Goal: Information Seeking & Learning: Learn about a topic

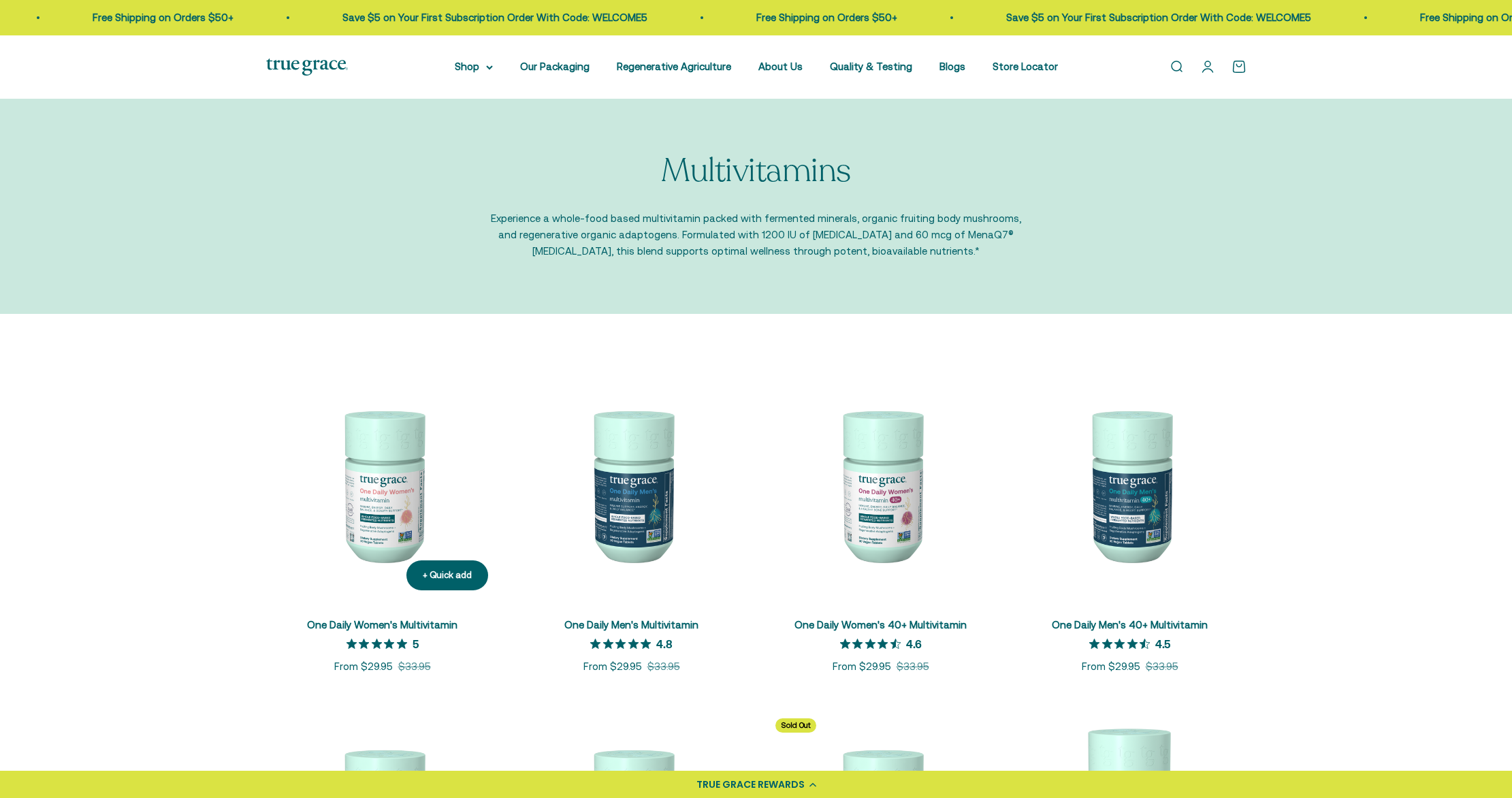
click at [401, 479] on img at bounding box center [383, 485] width 233 height 233
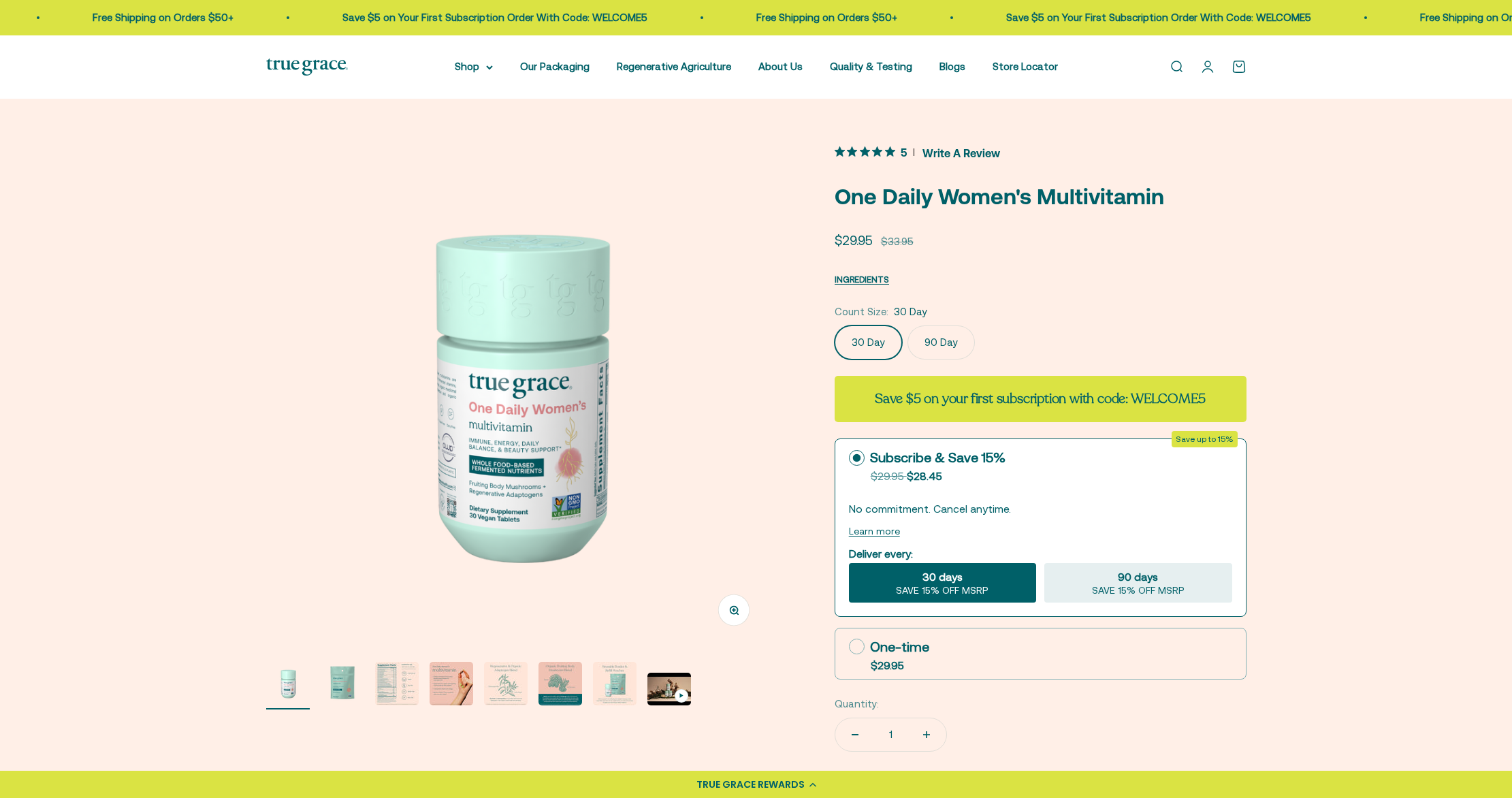
click at [411, 692] on img "Go to item 3" at bounding box center [397, 684] width 43 height 44
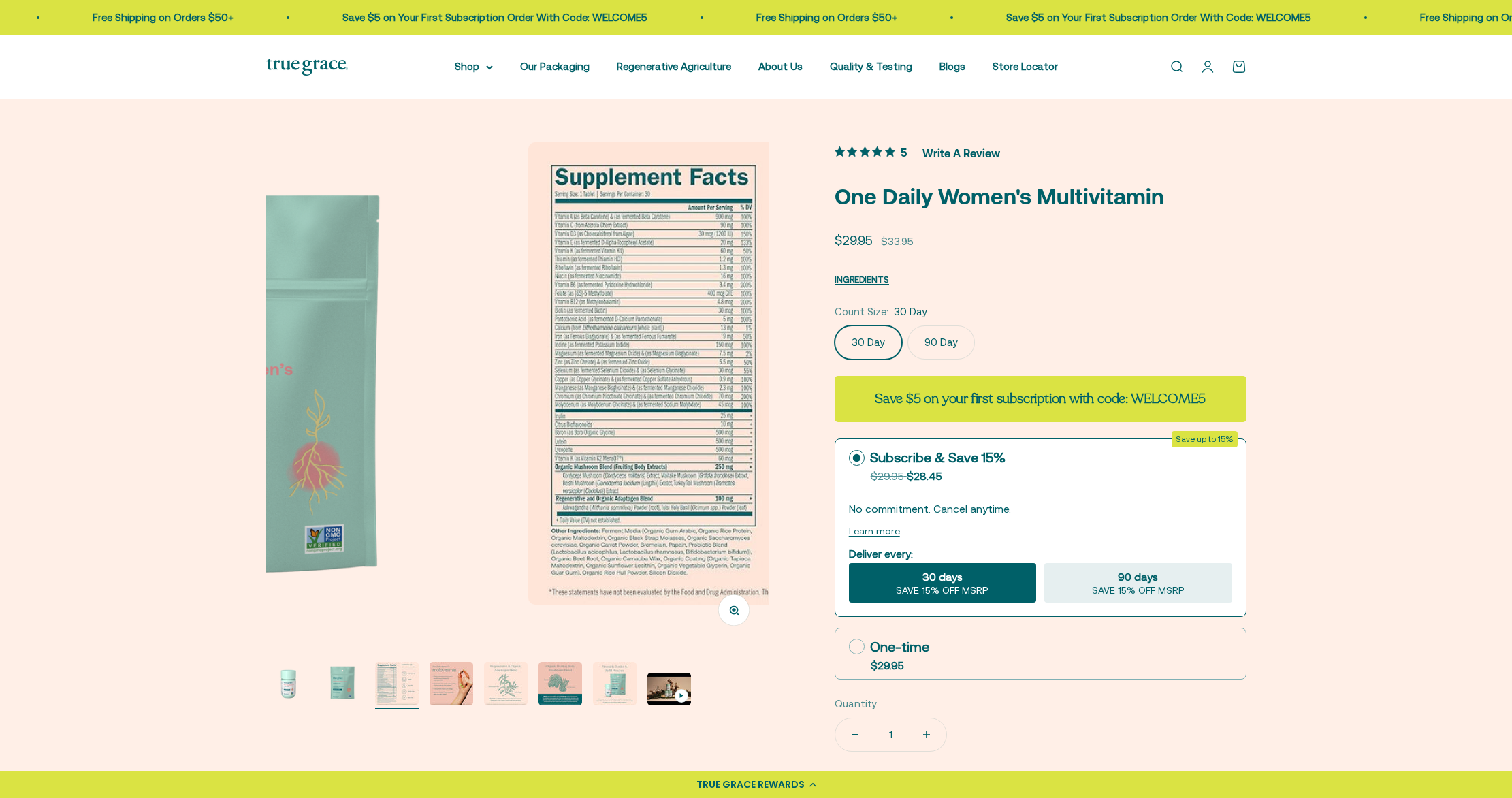
scroll to position [0, 1039]
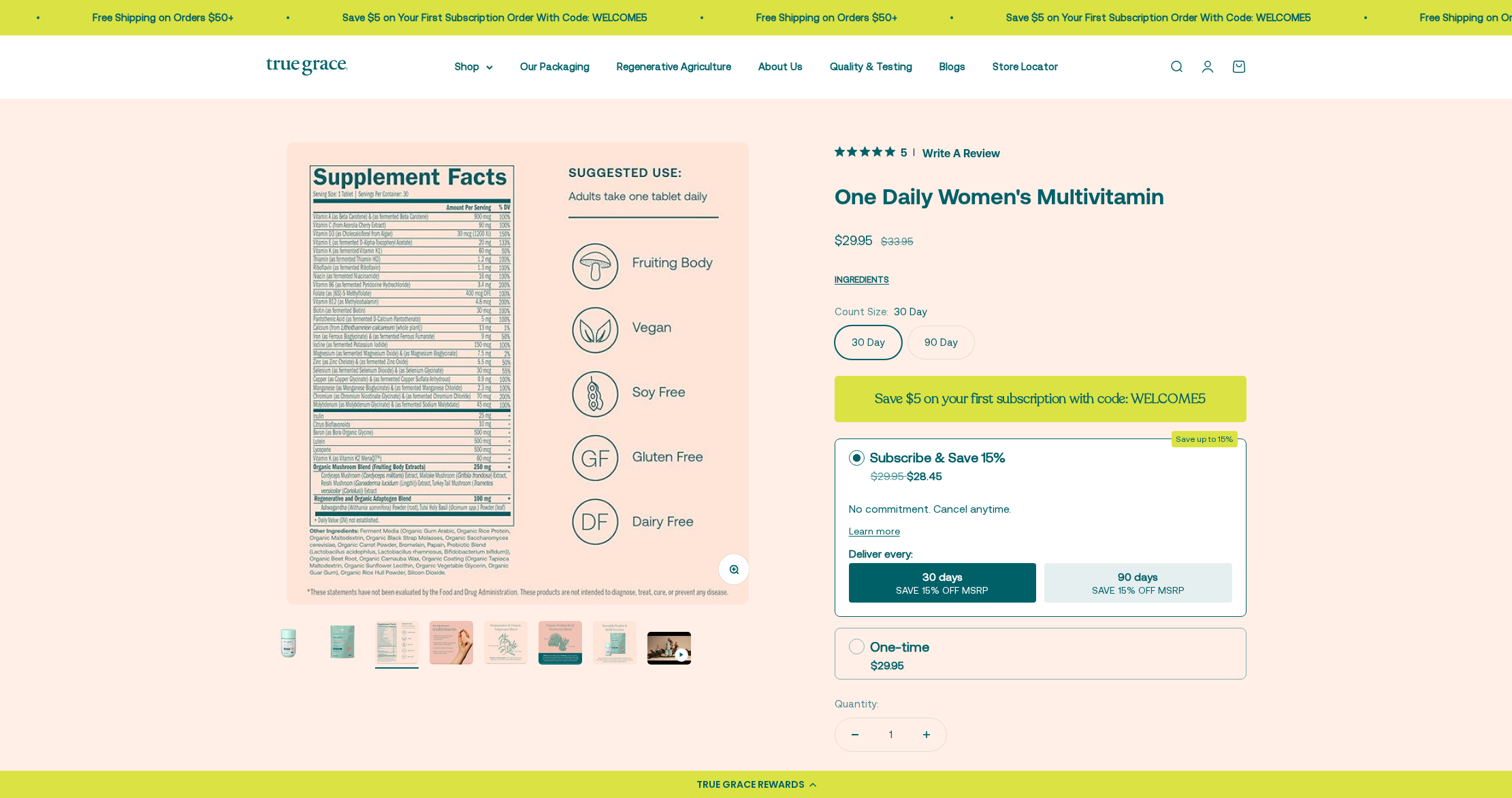
click at [350, 657] on img "Go to item 2" at bounding box center [342, 643] width 43 height 44
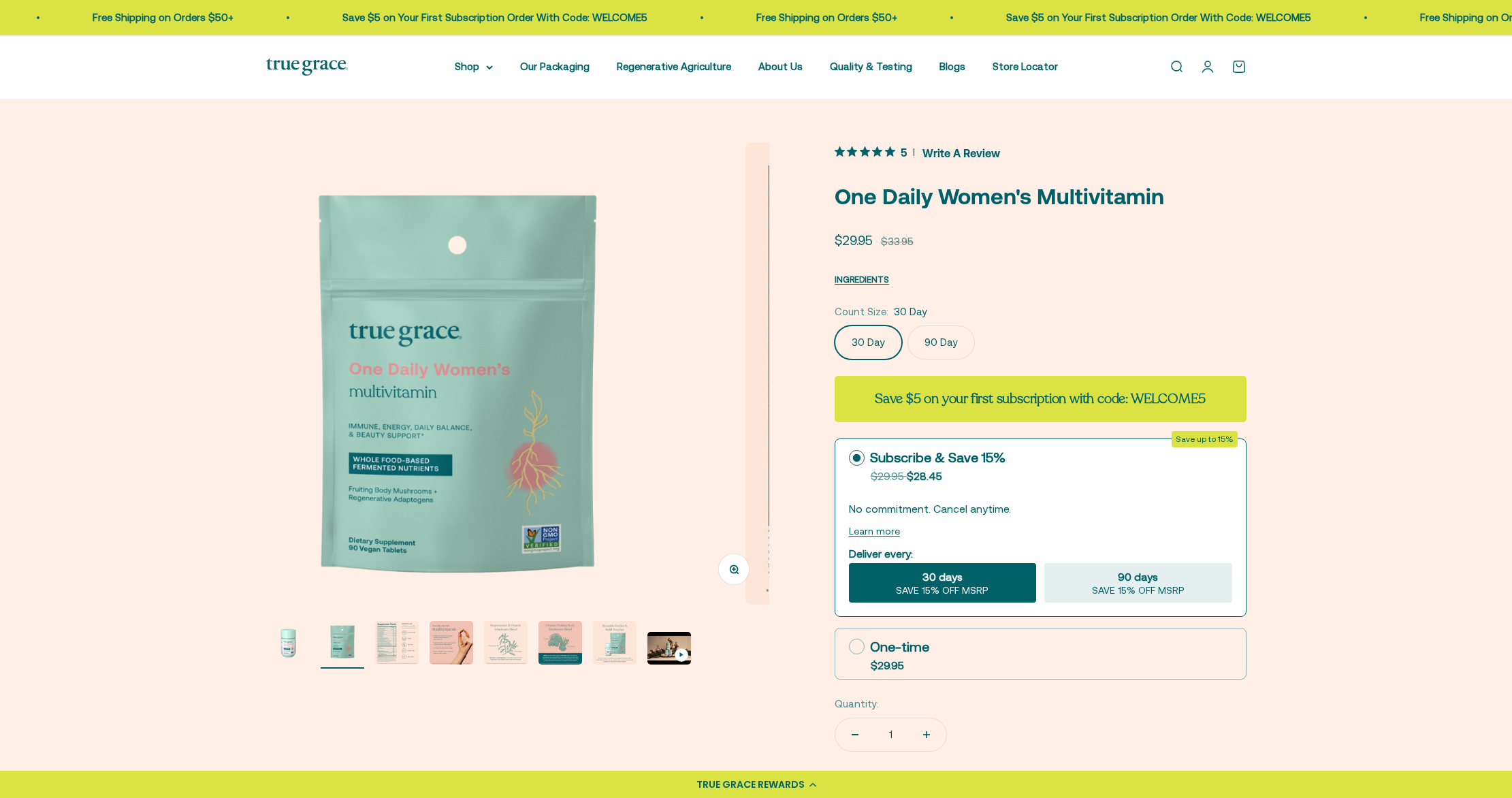
scroll to position [0, 520]
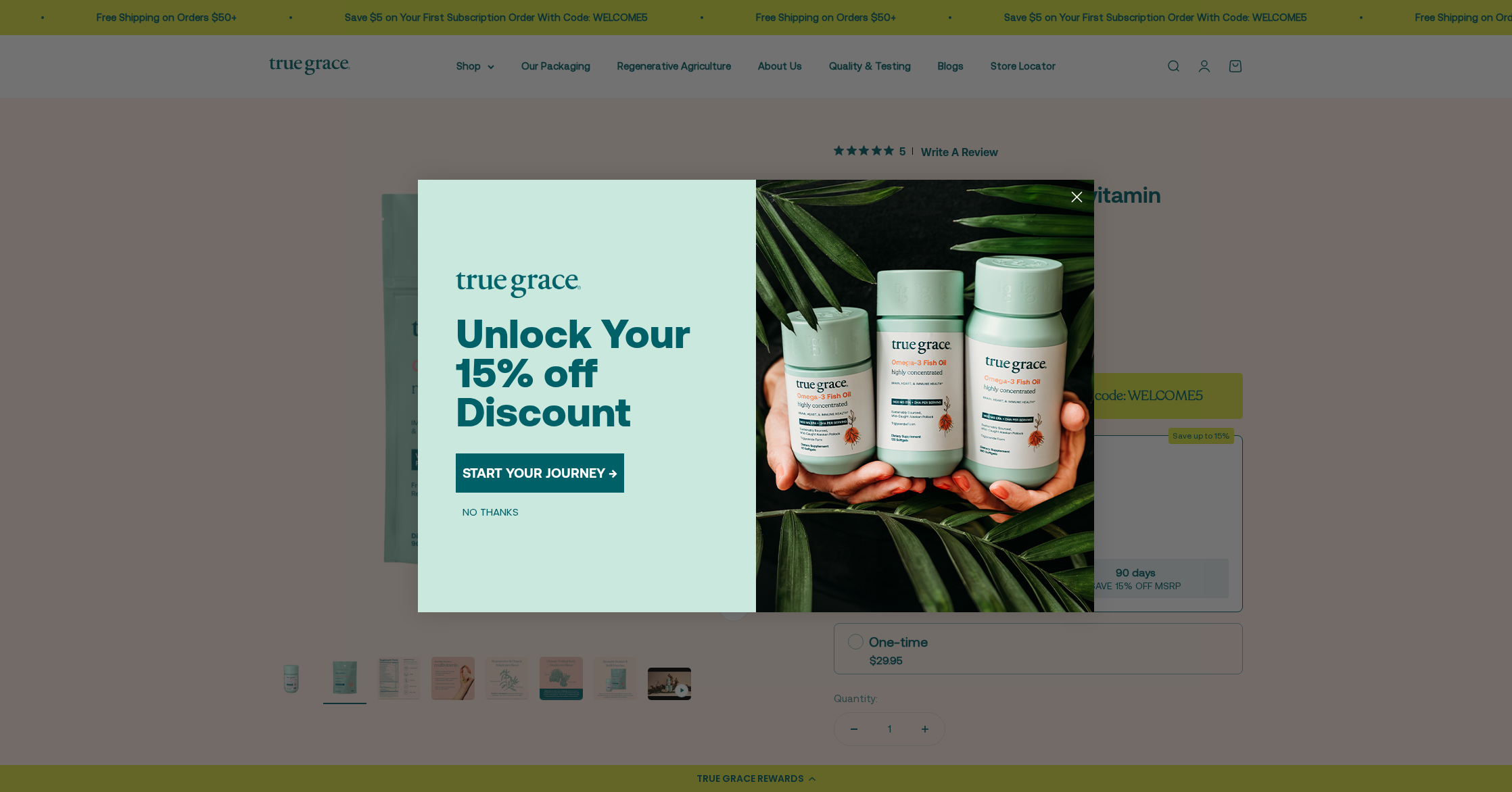
click at [1082, 200] on circle "Close dialog" at bounding box center [1077, 197] width 22 height 22
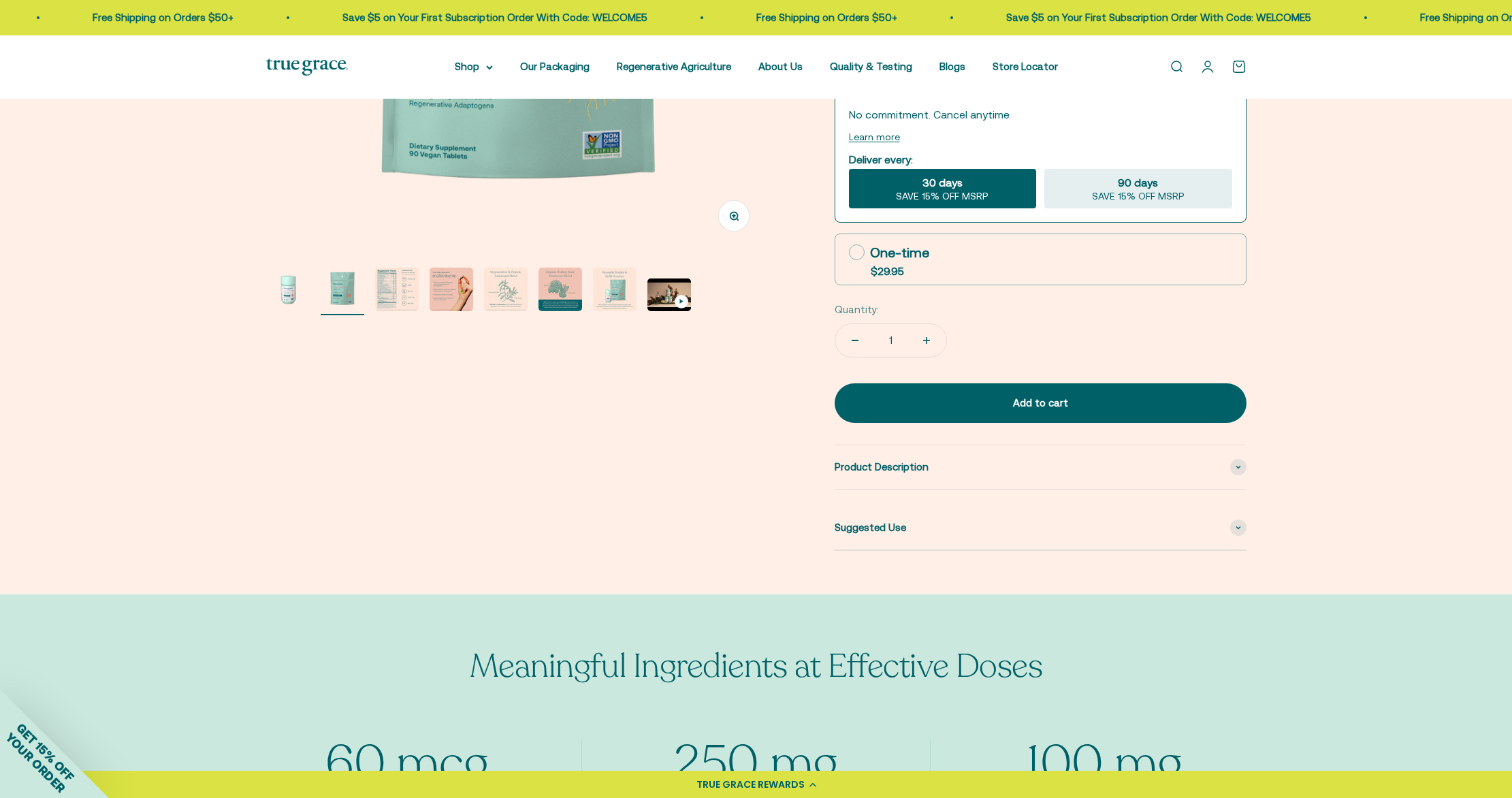
scroll to position [465, 0]
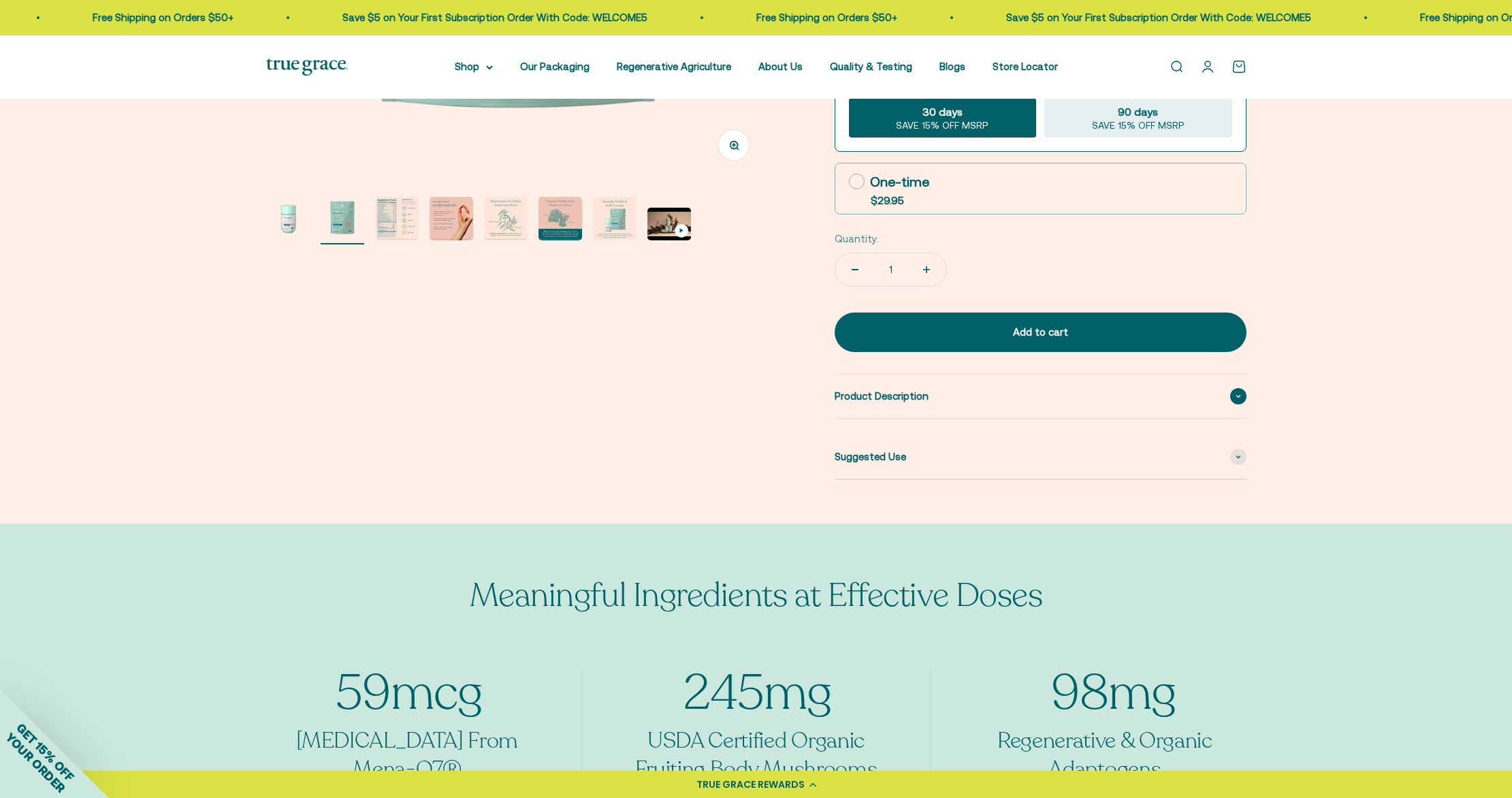
click at [1001, 411] on div "Product Description" at bounding box center [1041, 396] width 412 height 44
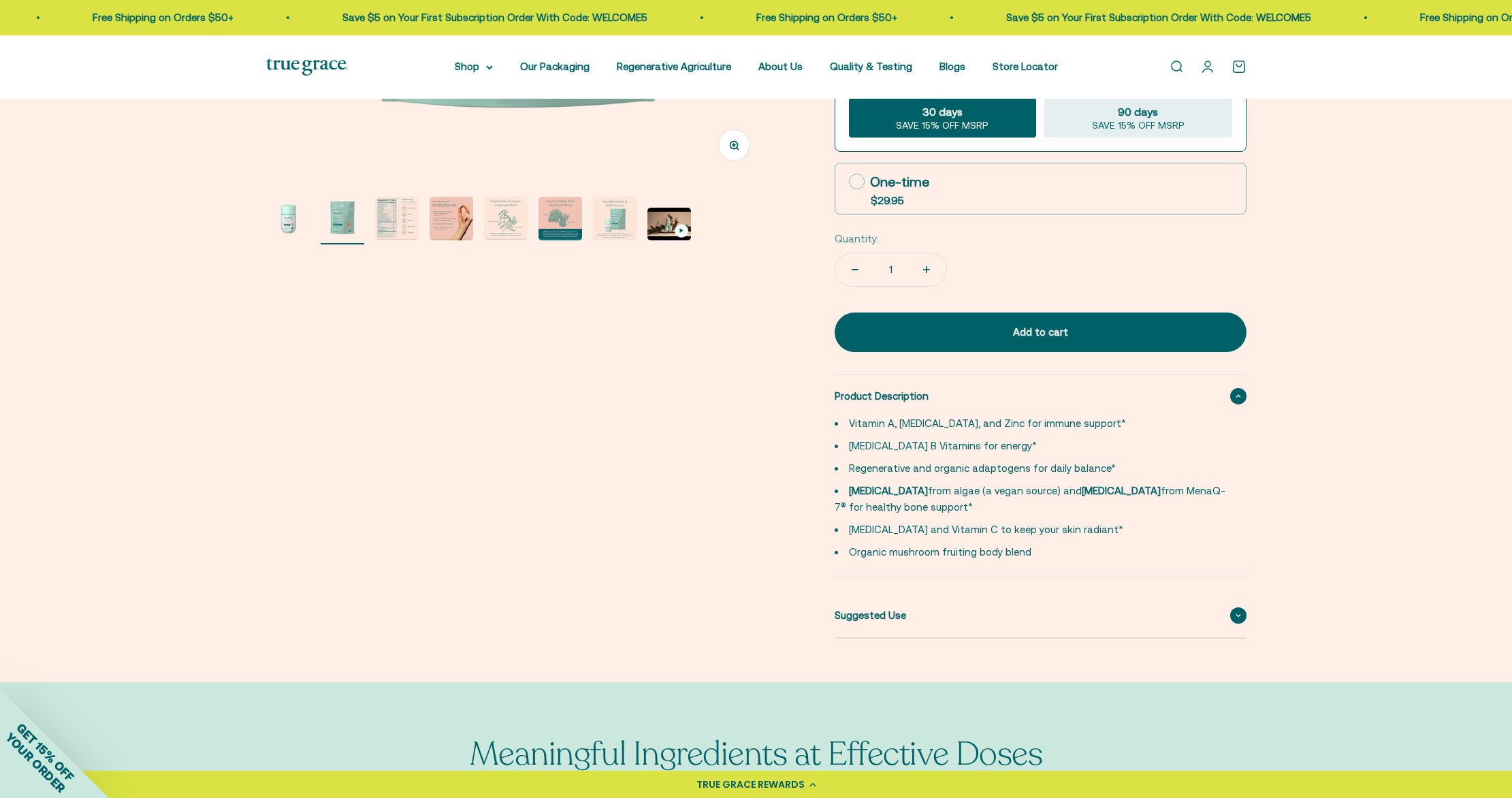
click at [961, 622] on div "Suggested Use" at bounding box center [1041, 615] width 412 height 44
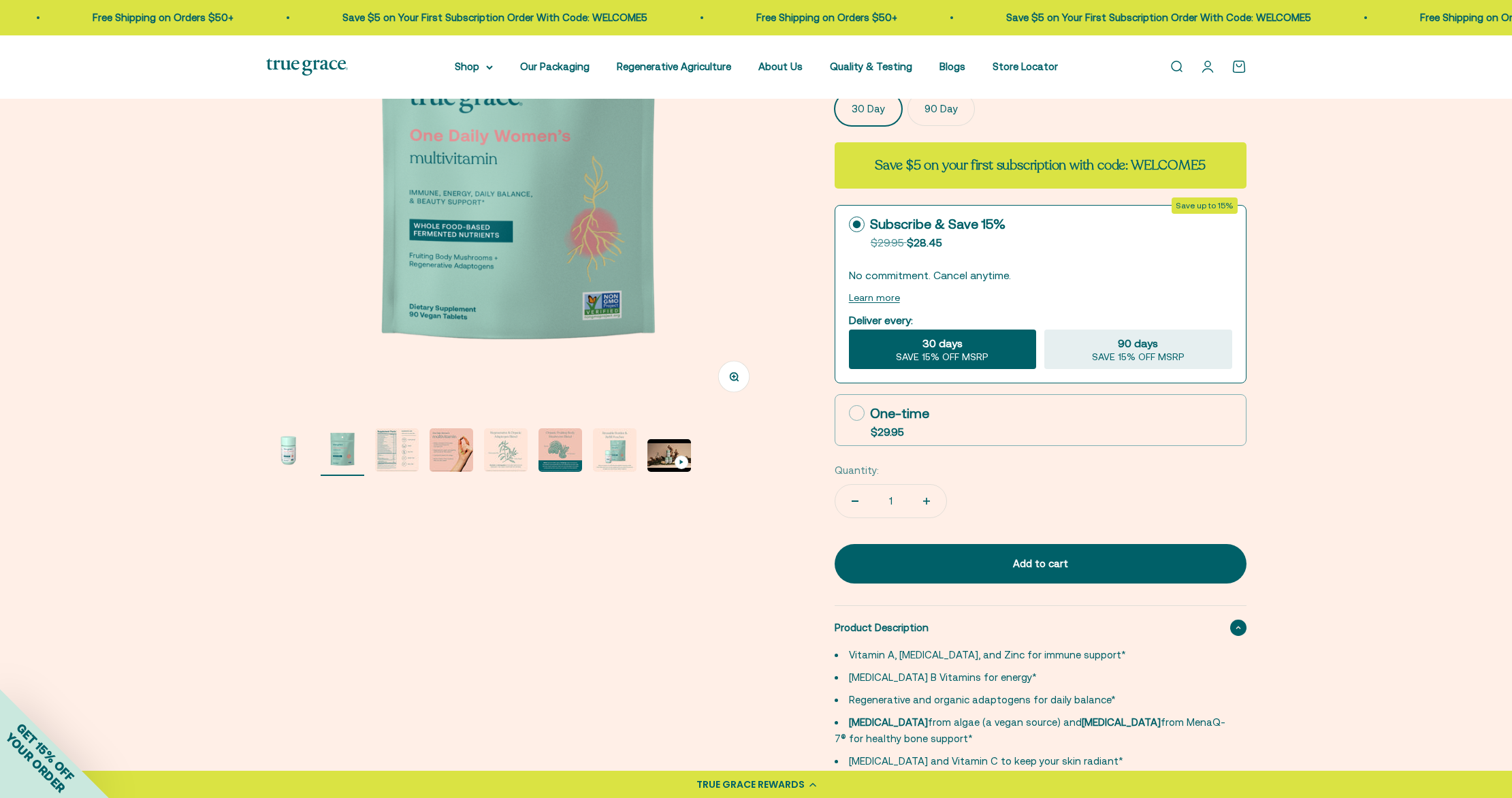
scroll to position [193, 0]
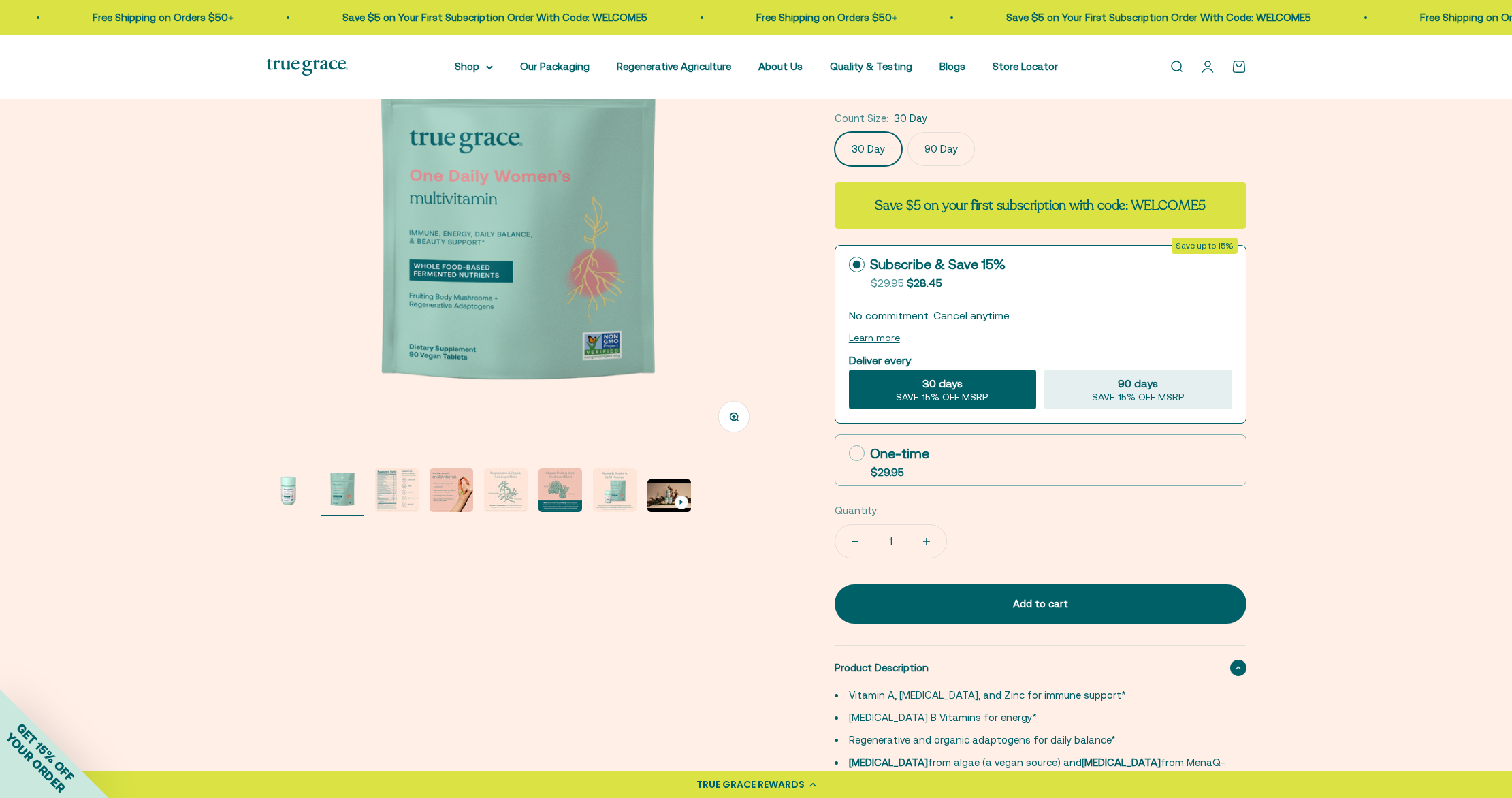
click at [447, 500] on img "Go to item 4" at bounding box center [451, 490] width 43 height 44
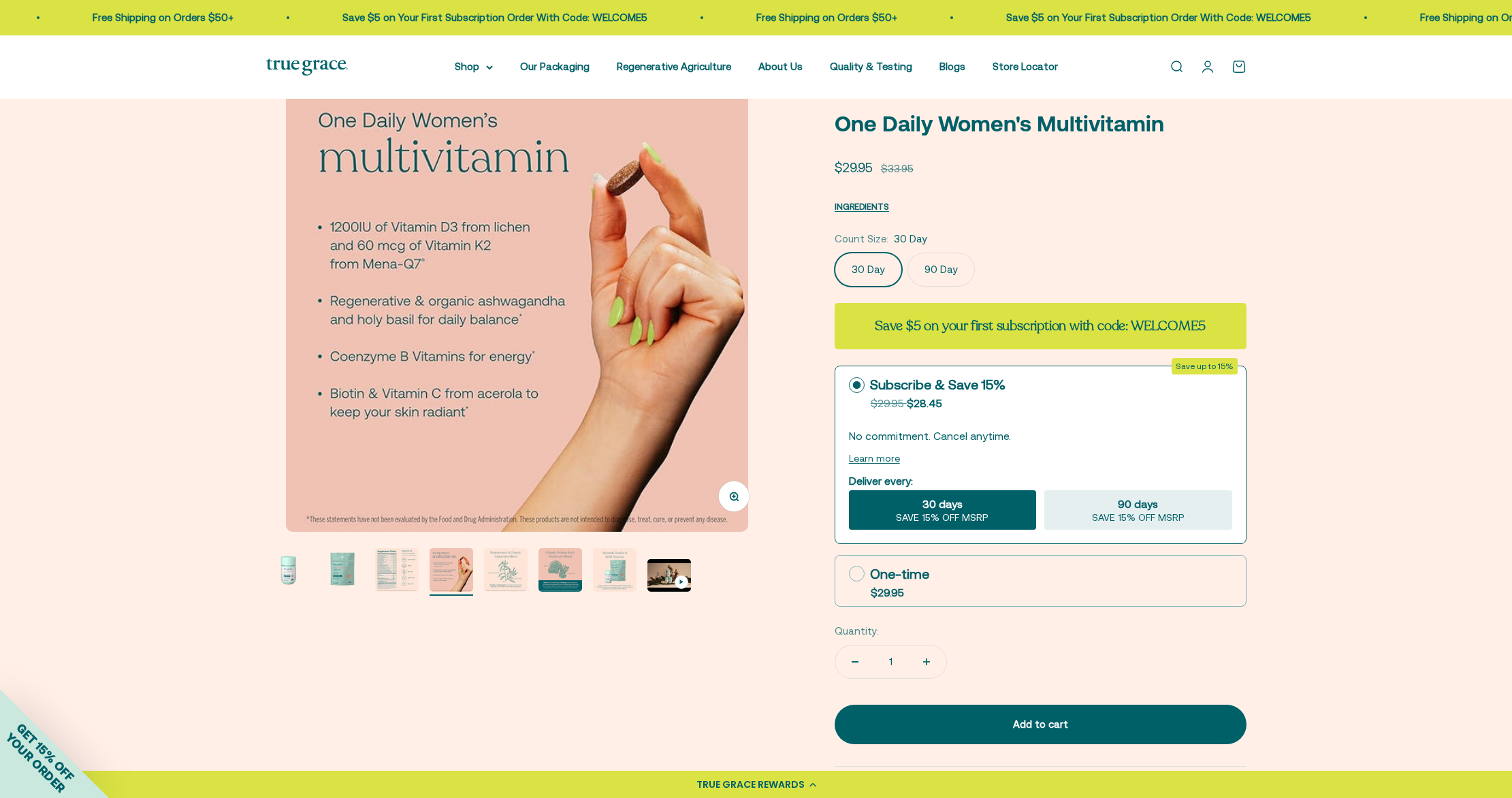
scroll to position [0, 0]
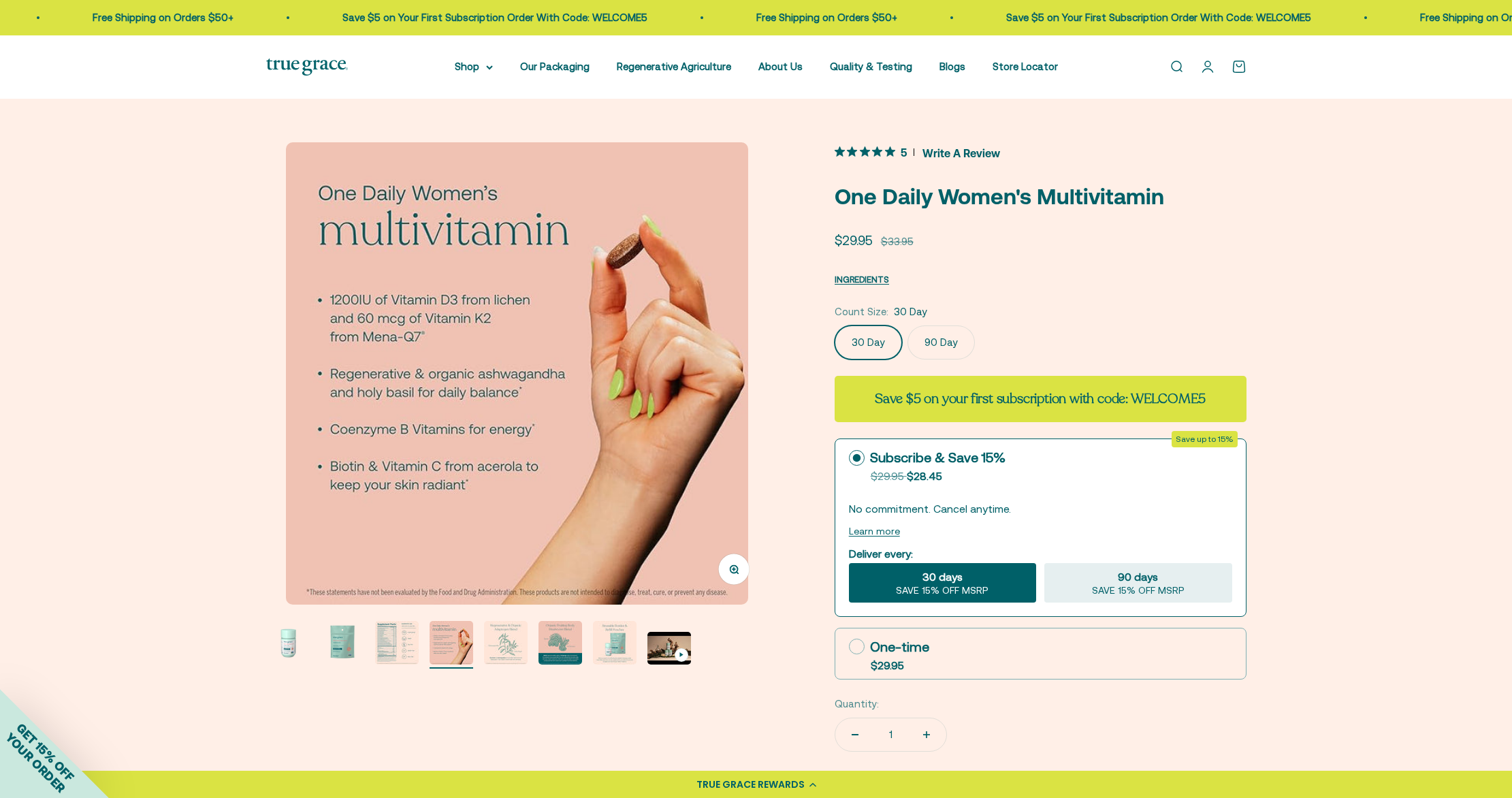
click at [1183, 67] on link "Open search" at bounding box center [1176, 66] width 15 height 15
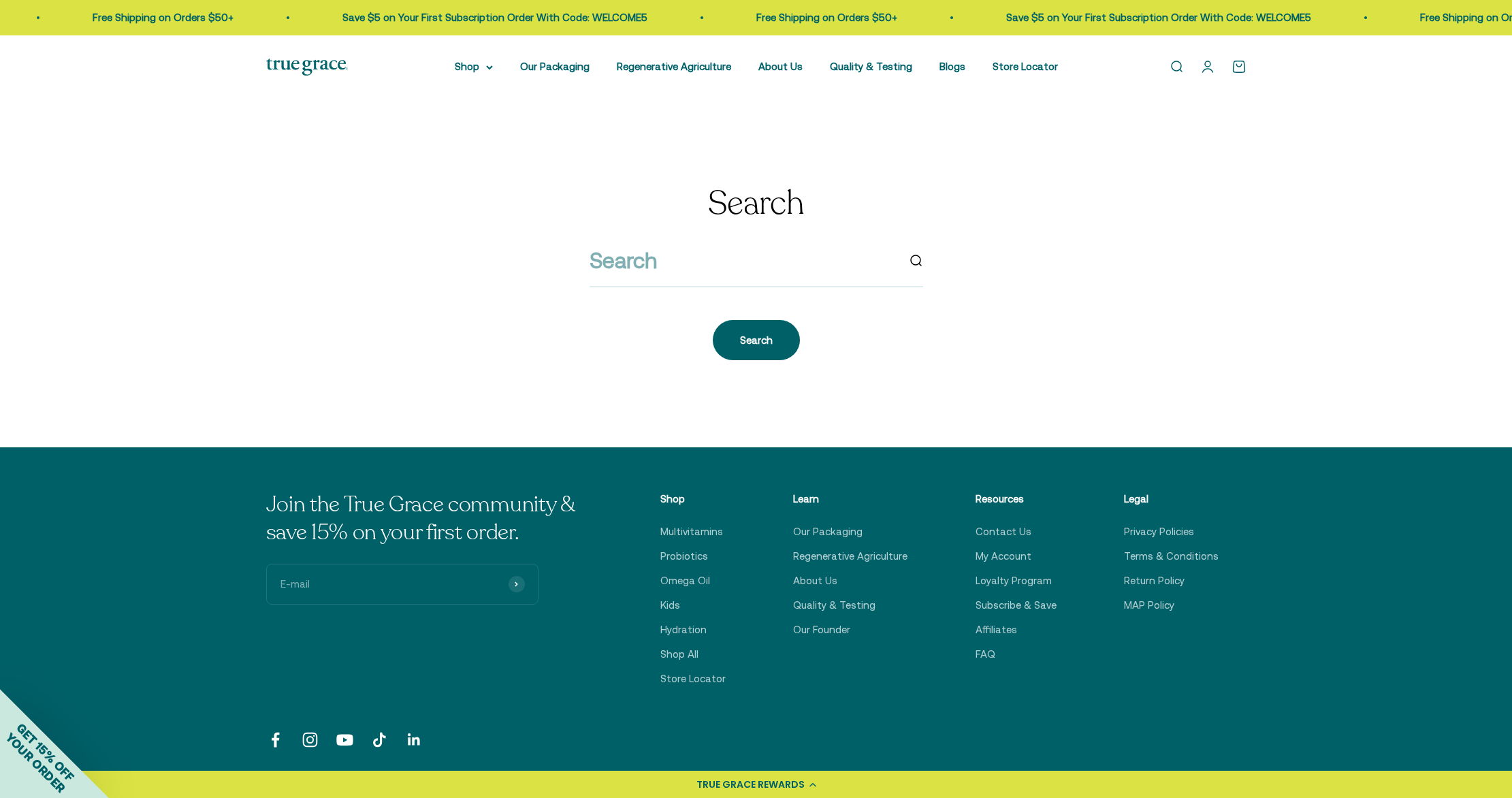
click at [640, 283] on div at bounding box center [756, 265] width 334 height 44
click at [648, 263] on input "search" at bounding box center [743, 260] width 308 height 35
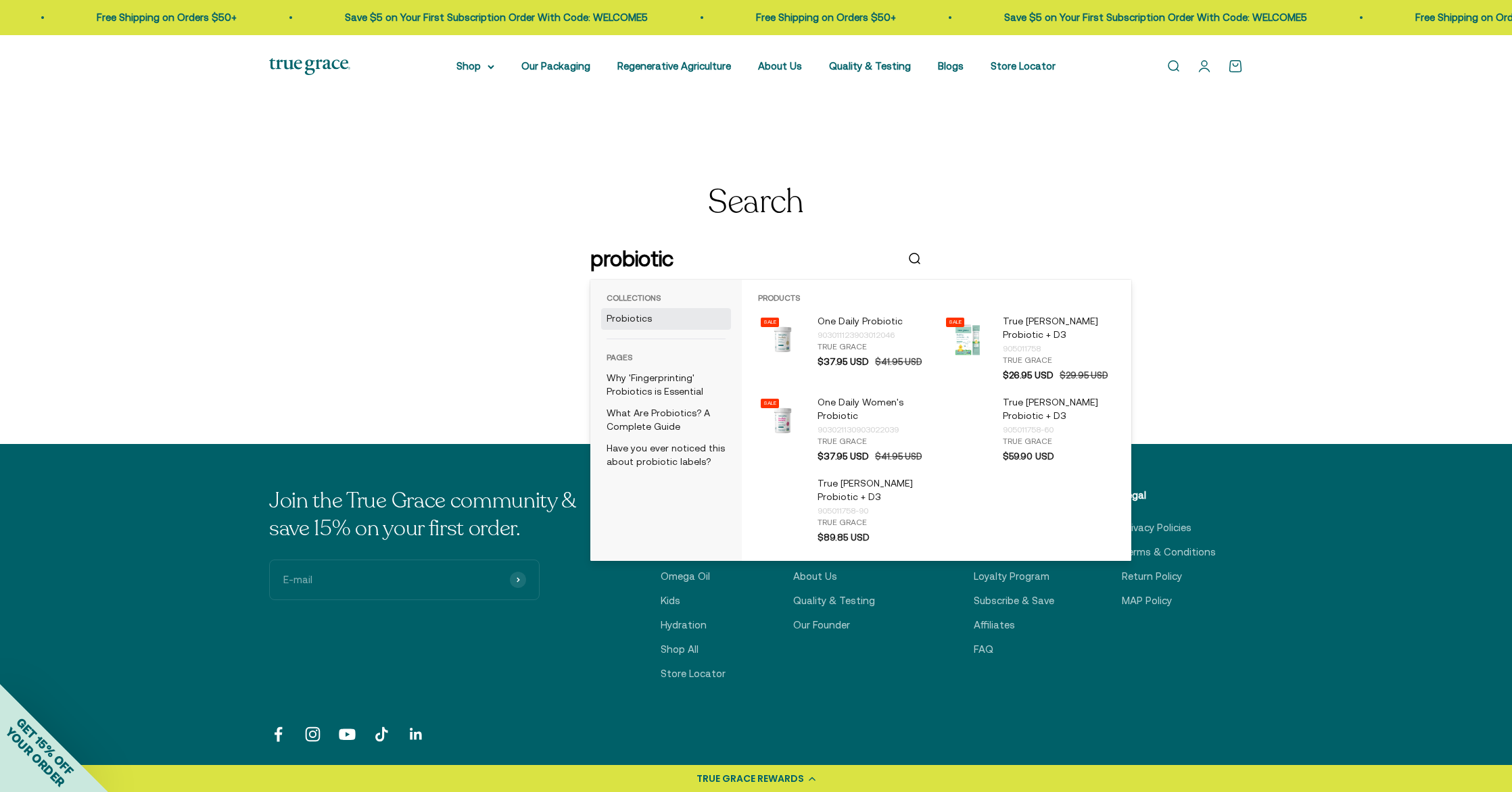
type input "probiotic"
click at [612, 316] on link "Probiotics" at bounding box center [666, 319] width 130 height 22
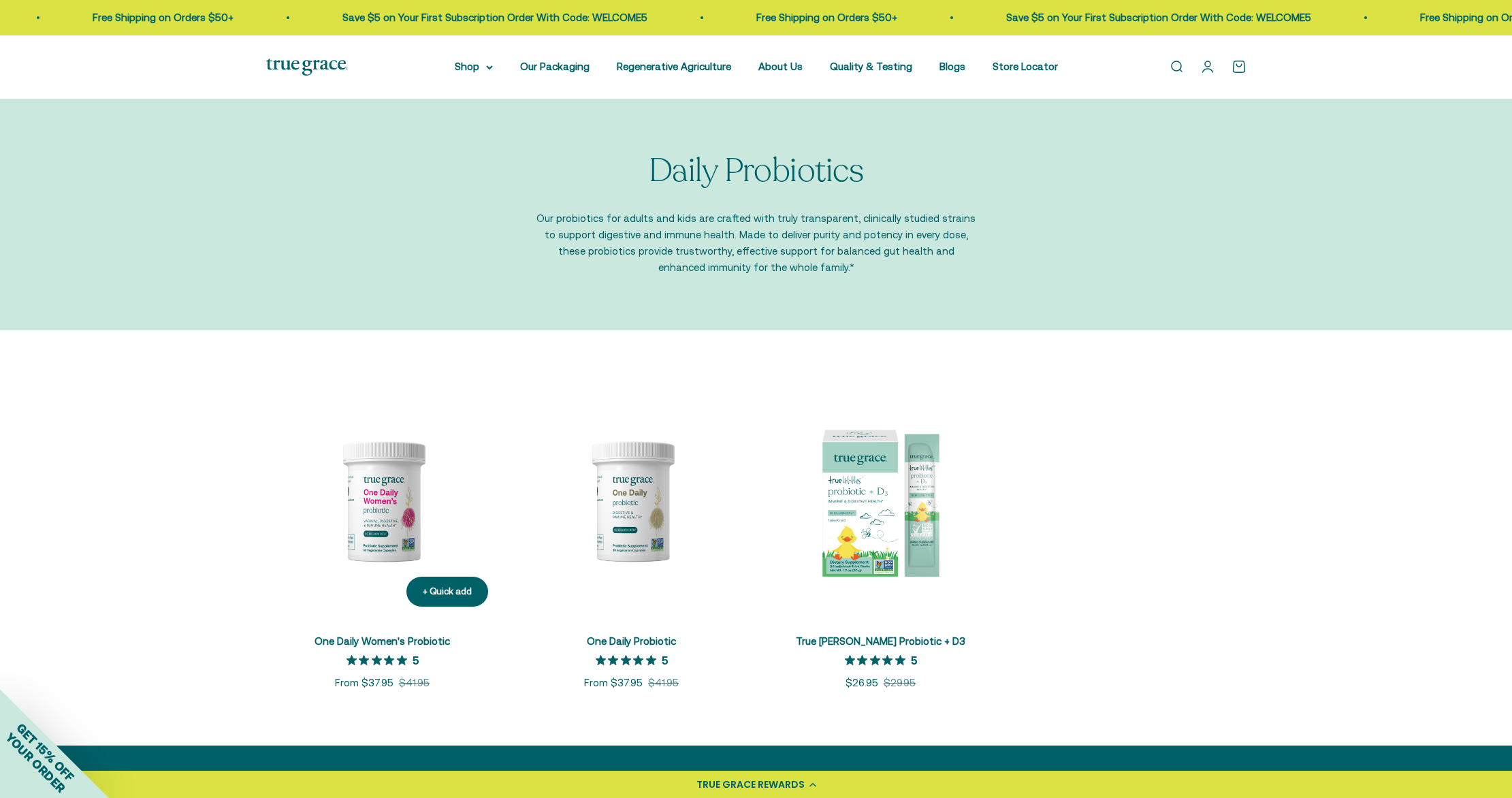
click at [383, 516] on img at bounding box center [383, 501] width 233 height 233
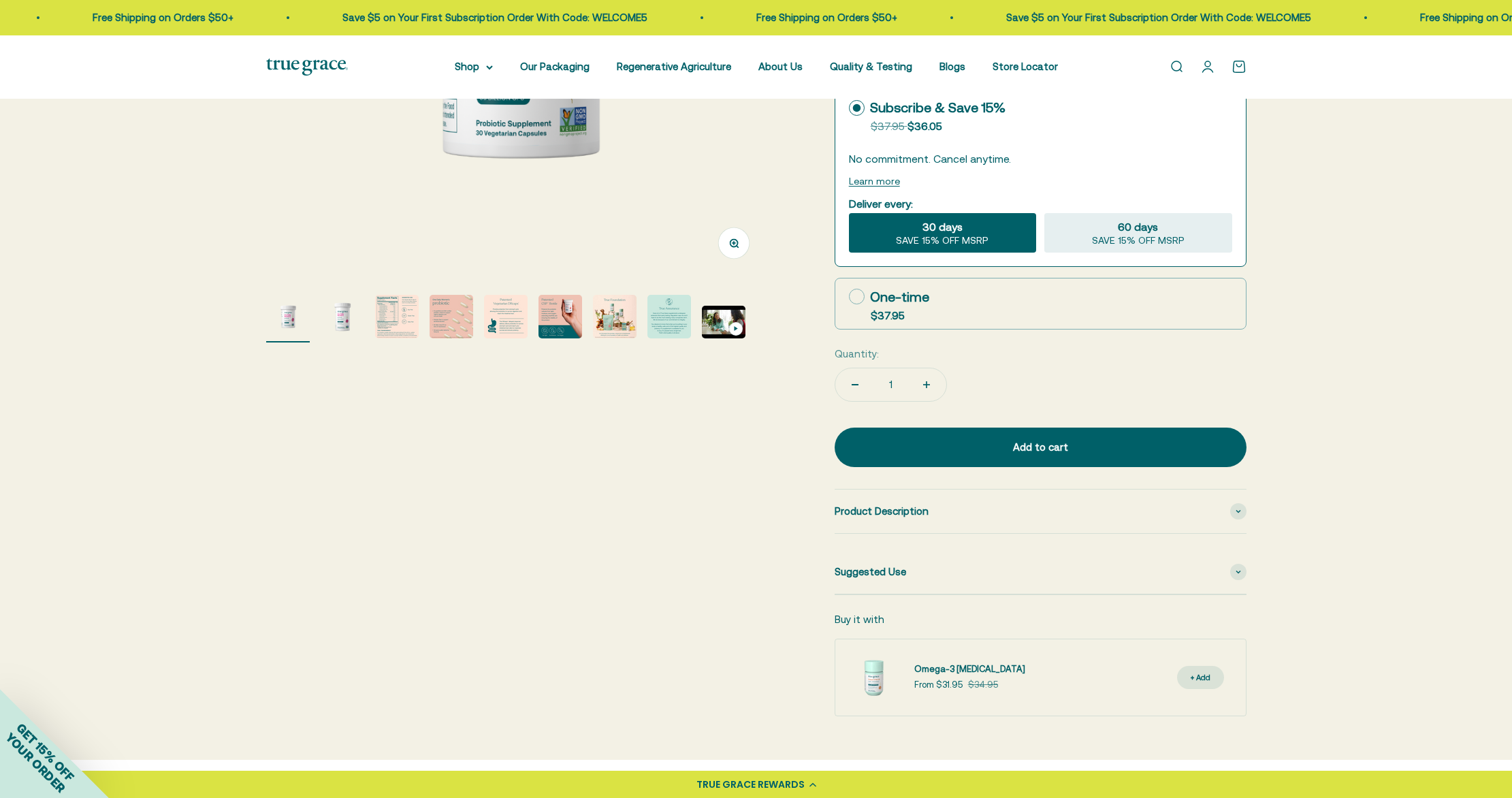
scroll to position [468, 0]
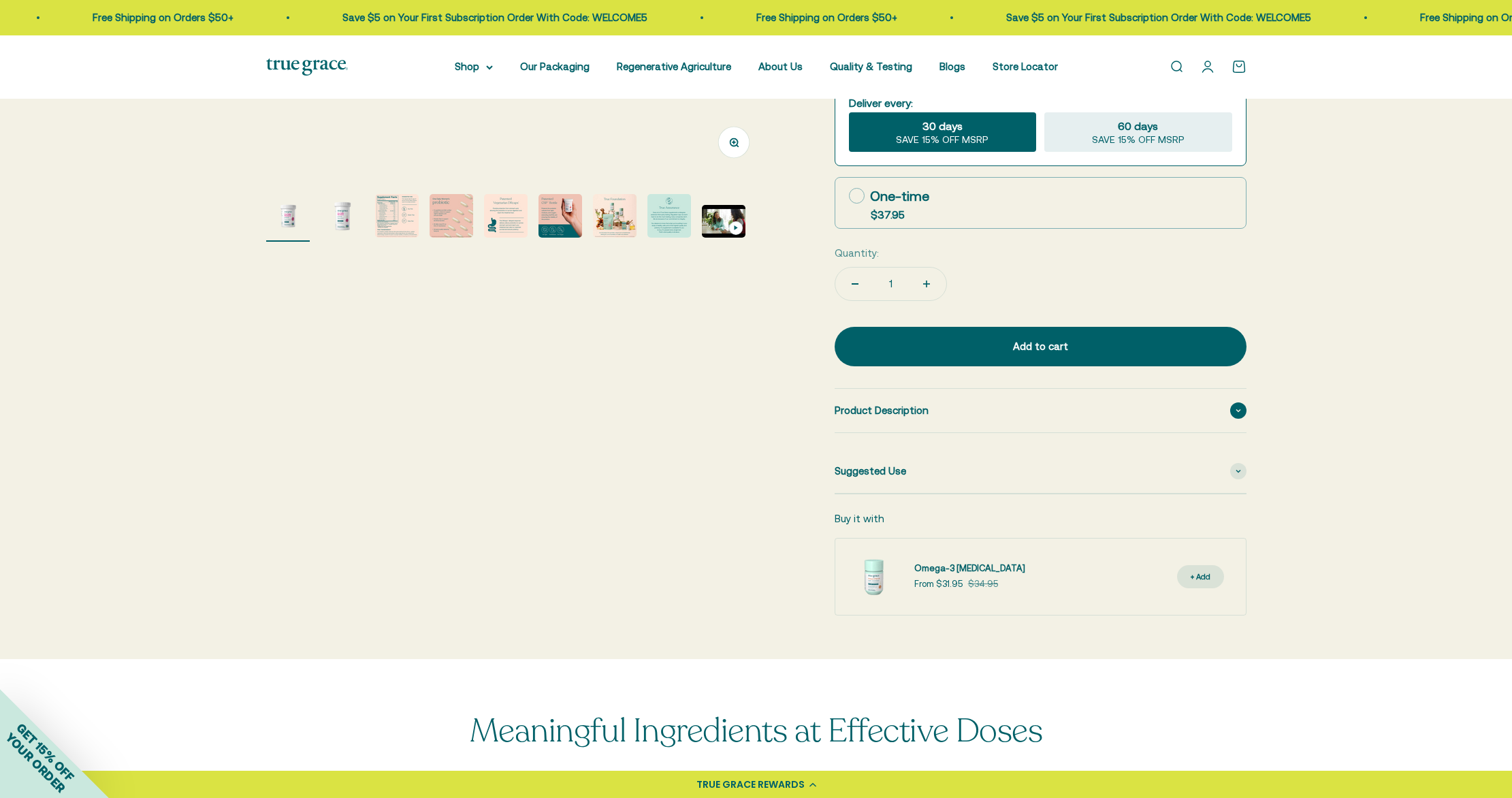
click at [1218, 409] on div "Product Description" at bounding box center [1041, 411] width 412 height 44
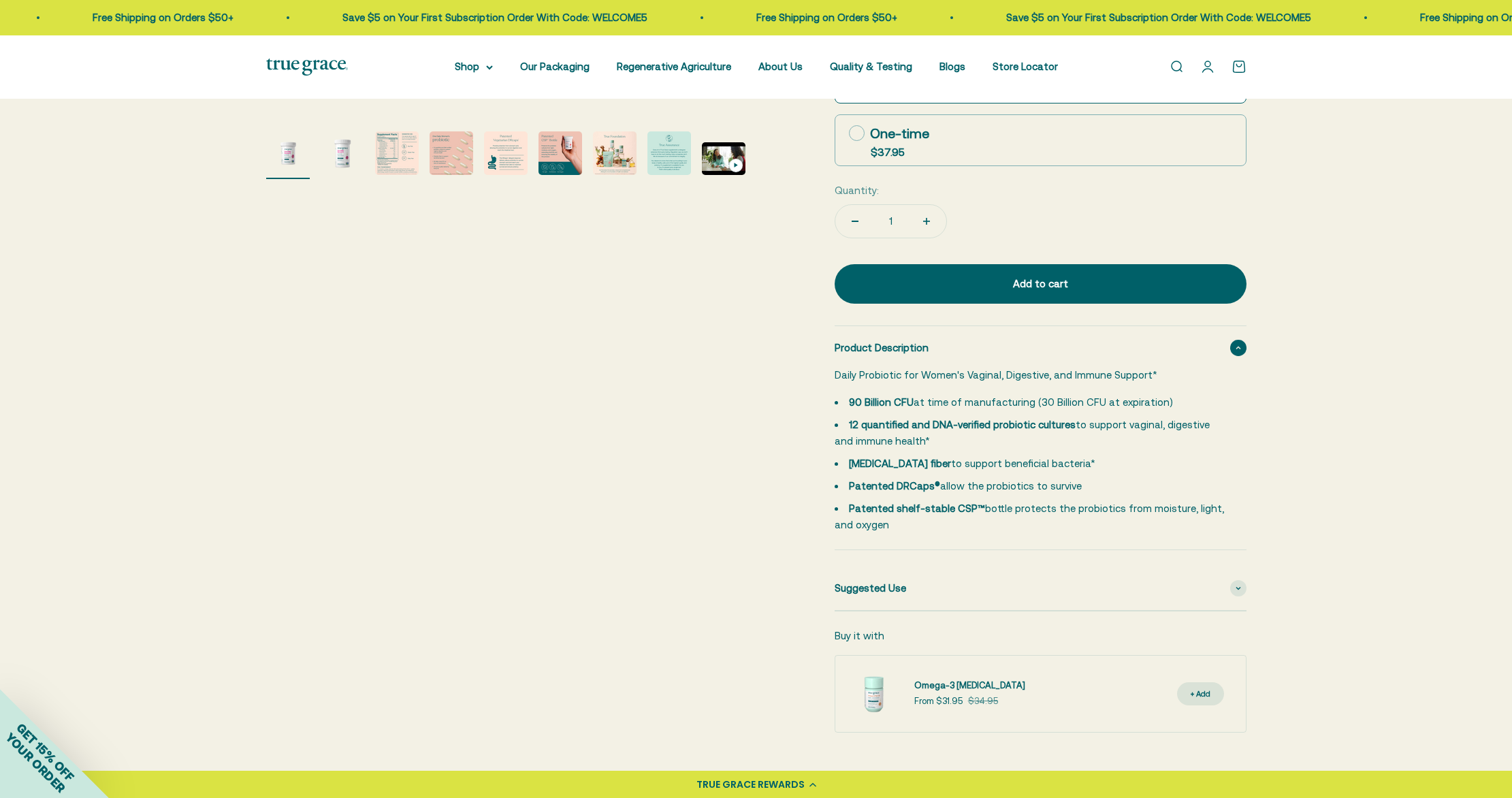
scroll to position [627, 0]
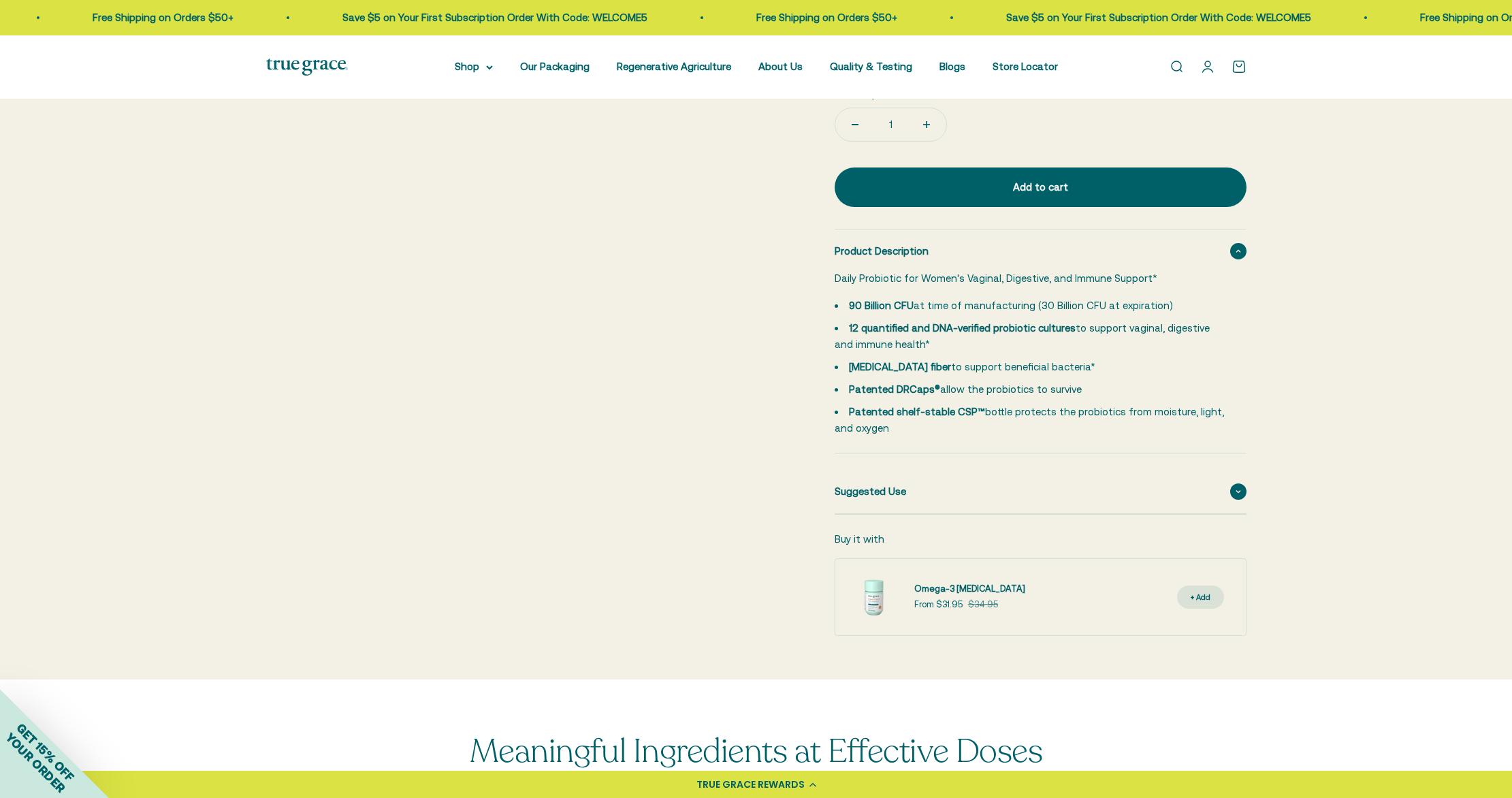
click at [1121, 483] on div "Suggested Use" at bounding box center [1041, 492] width 412 height 44
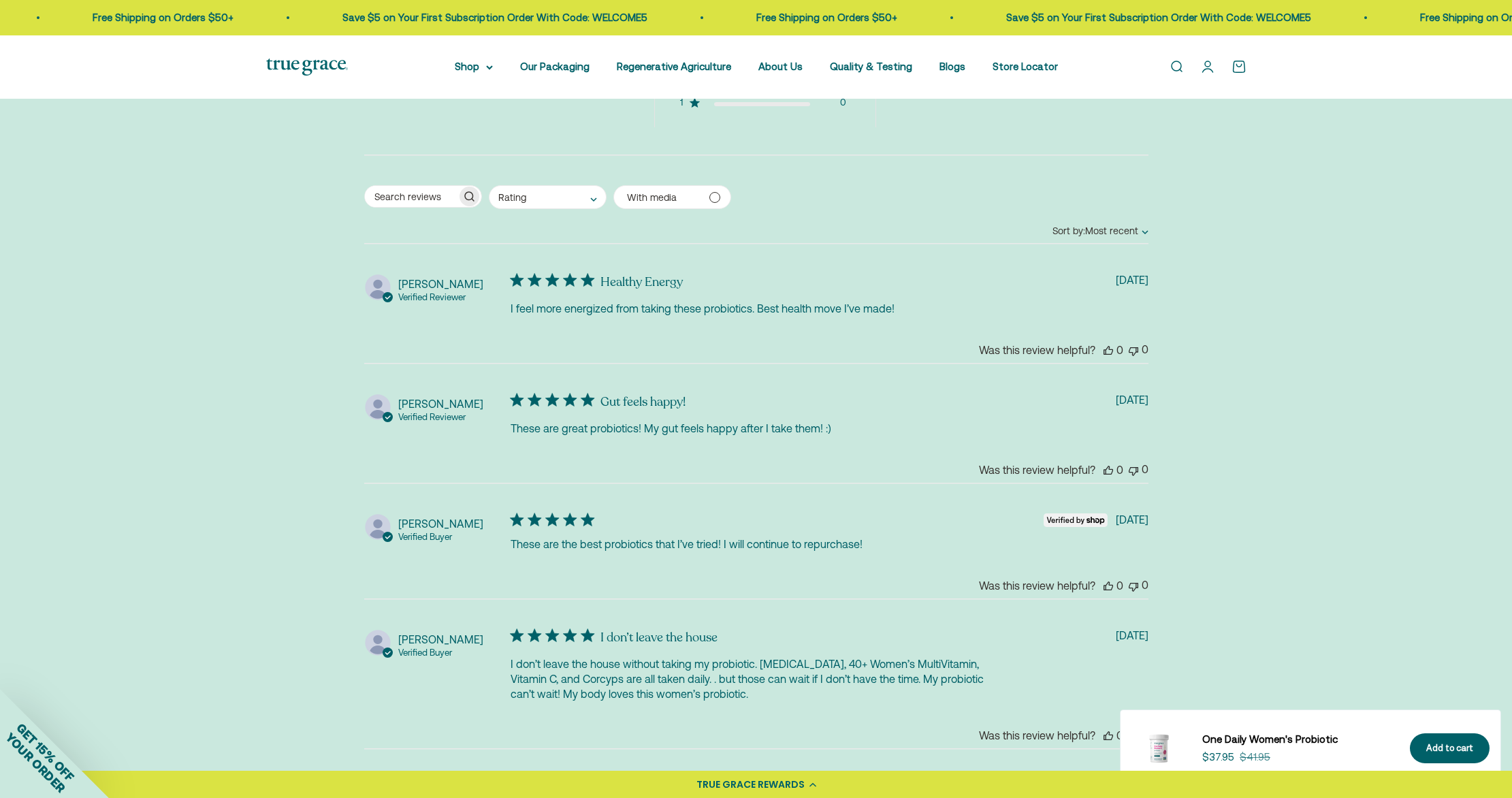
scroll to position [3096, 0]
